Goal: Transaction & Acquisition: Purchase product/service

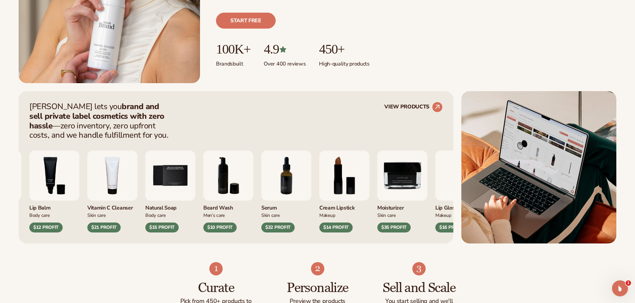
drag, startPoint x: 554, startPoint y: 81, endPoint x: 562, endPoint y: 128, distance: 46.9
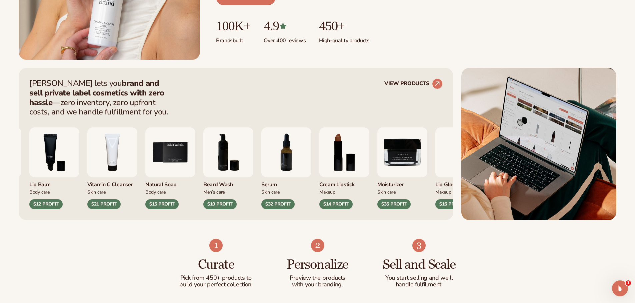
scroll to position [281, 0]
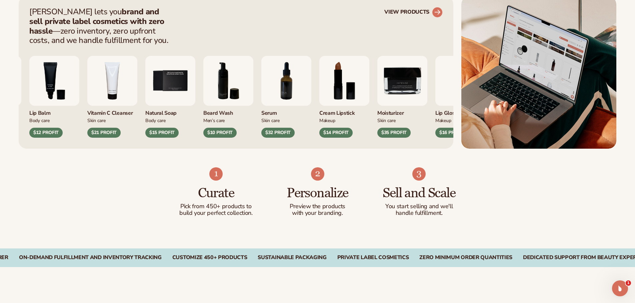
click at [420, 12] on link "VIEW PRODUCTS" at bounding box center [413, 12] width 58 height 11
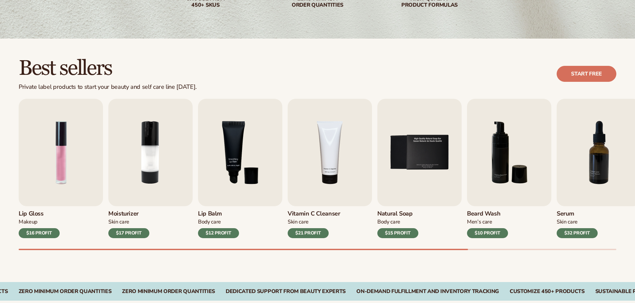
scroll to position [239, 0]
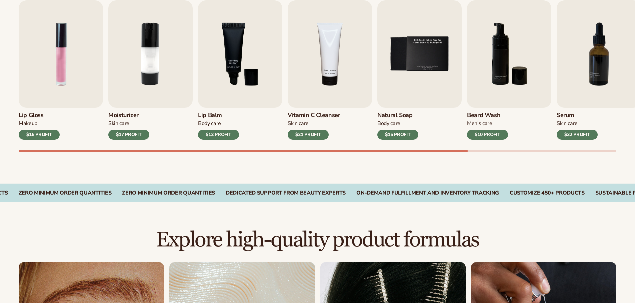
click at [444, 151] on div "Lip Gloss Makeup $16 PROFIT Moisturizer [MEDICAL_DATA] $17 PROFIT [MEDICAL_DATA…" at bounding box center [327, 76] width 616 height 152
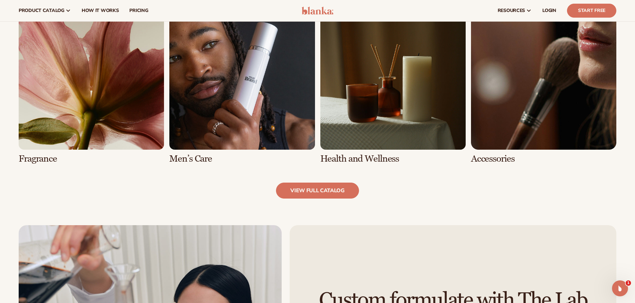
scroll to position [662, 0]
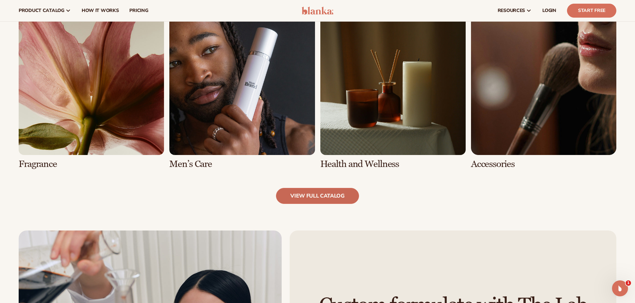
click at [315, 195] on link "view full catalog" at bounding box center [317, 196] width 83 height 16
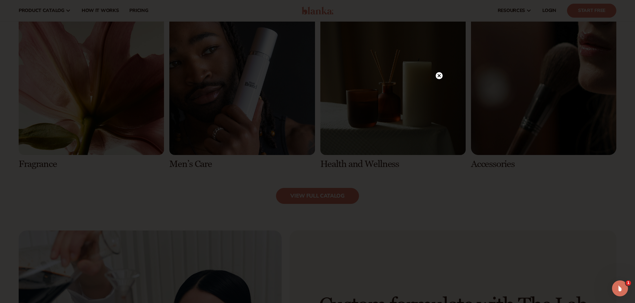
click at [440, 73] on circle at bounding box center [438, 75] width 7 height 7
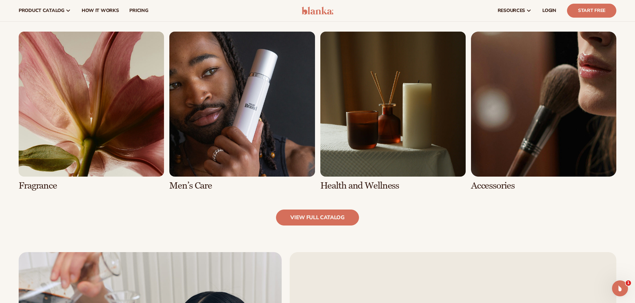
scroll to position [638, 0]
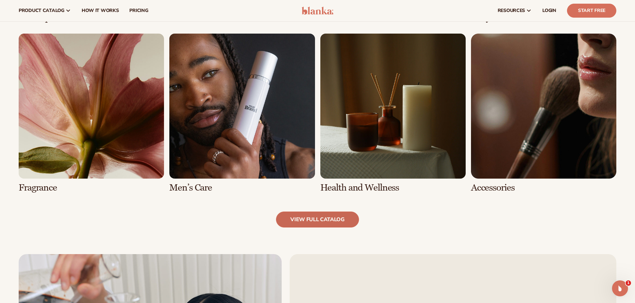
click at [309, 219] on link "view full catalog" at bounding box center [317, 220] width 83 height 16
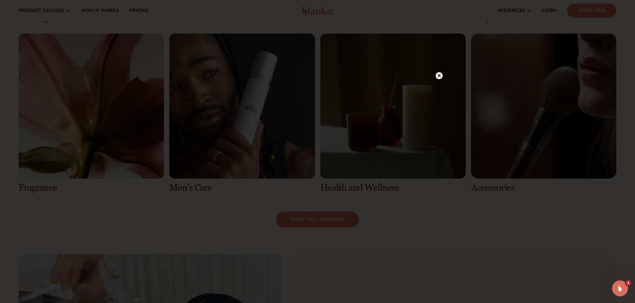
click at [437, 74] on circle at bounding box center [438, 75] width 7 height 7
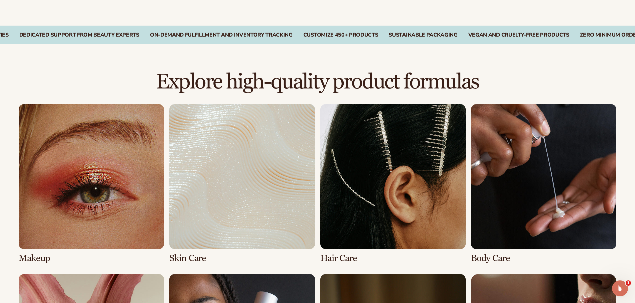
scroll to position [475, 0]
